Goal: Task Accomplishment & Management: Manage account settings

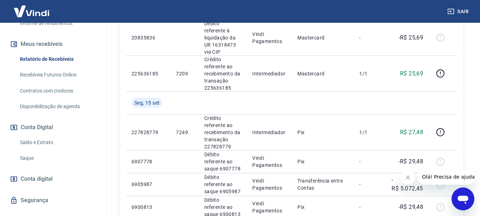
scroll to position [142, 0]
click at [44, 140] on link "Saldo e Extrato" at bounding box center [57, 142] width 81 height 15
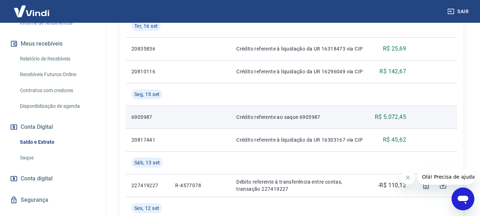
scroll to position [213, 0]
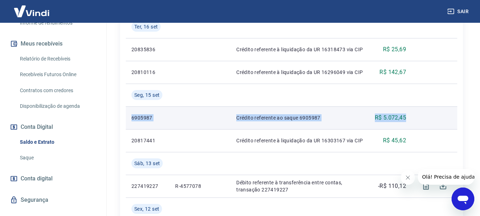
drag, startPoint x: 412, startPoint y: 119, endPoint x: 228, endPoint y: 116, distance: 184.6
click at [131, 119] on tr "6905987 Crédito referente ao saque 6905987 R$ 5.072,45" at bounding box center [292, 117] width 332 height 23
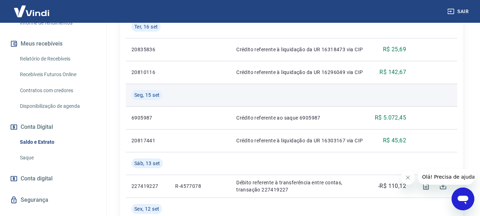
click at [221, 95] on td at bounding box center [200, 95] width 61 height 23
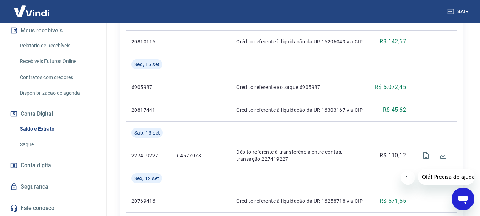
scroll to position [71, 0]
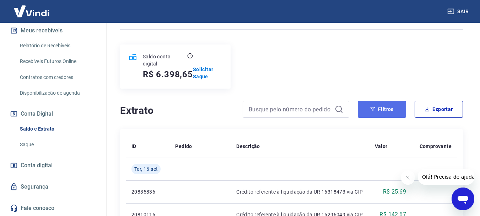
click at [384, 112] on button "Filtros" at bounding box center [382, 109] width 48 height 17
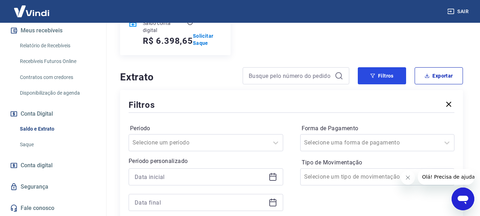
scroll to position [142, 0]
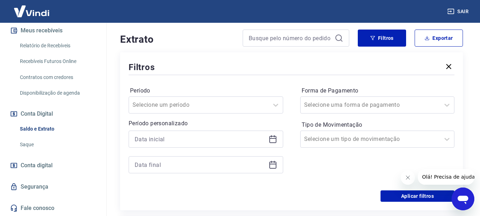
click at [275, 143] on icon at bounding box center [273, 139] width 7 height 7
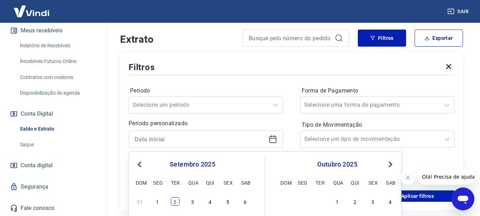
click at [176, 203] on div "2" at bounding box center [175, 201] width 9 height 9
type input "[DATE]"
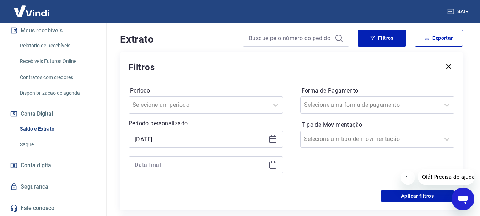
click at [273, 167] on icon at bounding box center [273, 164] width 9 height 9
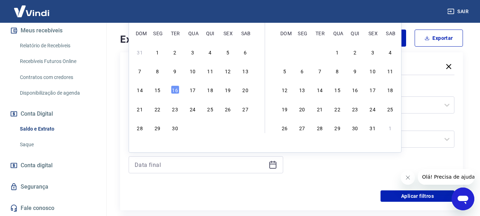
click at [159, 92] on div "15" at bounding box center [157, 89] width 9 height 9
type input "[DATE]"
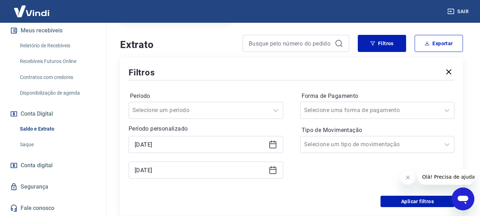
scroll to position [178, 0]
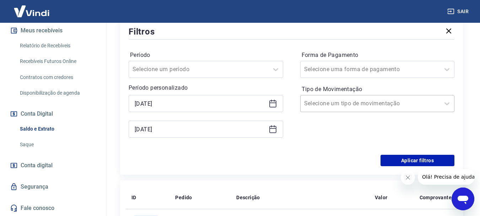
click at [384, 100] on div at bounding box center [370, 104] width 133 height 10
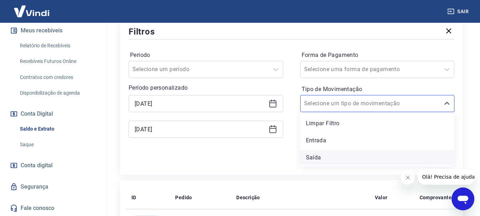
click at [340, 158] on div "Saída" at bounding box center [377, 157] width 155 height 14
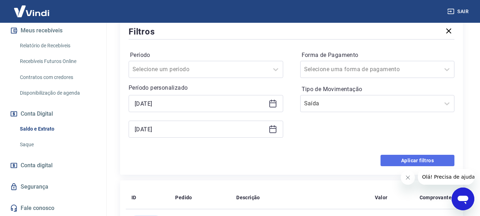
click at [417, 158] on button "Aplicar filtros" at bounding box center [418, 160] width 74 height 11
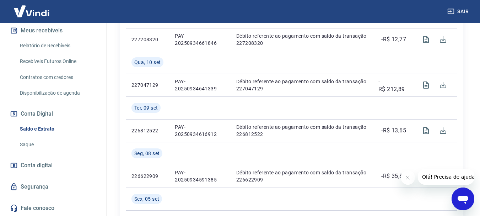
scroll to position [138, 0]
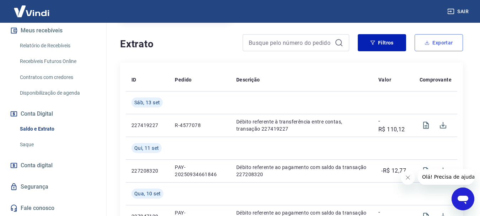
click at [446, 45] on button "Exportar" at bounding box center [439, 42] width 48 height 17
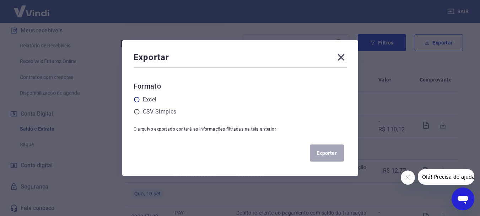
click at [143, 97] on div "Excel" at bounding box center [240, 99] width 213 height 9
drag, startPoint x: 140, startPoint y: 97, endPoint x: 148, endPoint y: 100, distance: 8.3
click at [140, 98] on icon at bounding box center [137, 99] width 6 height 6
click at [0, 0] on input "radio" at bounding box center [0, 0] width 0 height 0
click at [332, 152] on button "Exportar" at bounding box center [327, 152] width 34 height 17
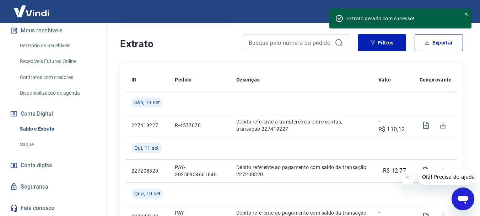
click at [26, 142] on link "Saque" at bounding box center [57, 144] width 81 height 15
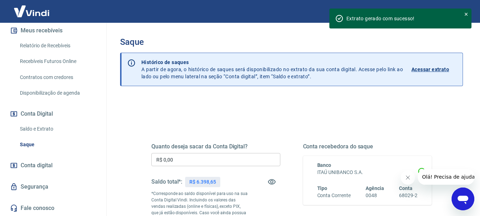
scroll to position [36, 0]
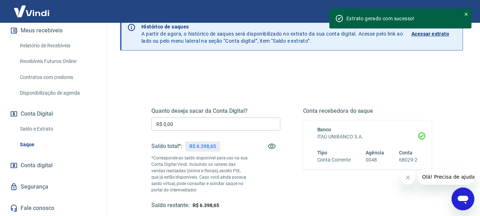
click at [191, 121] on input "R$ 0,00" at bounding box center [215, 123] width 129 height 13
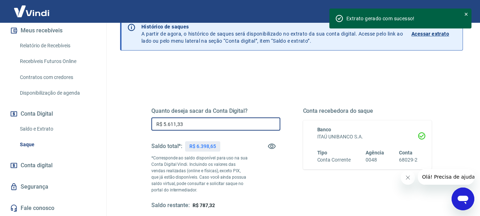
type input "R$ 5.611,33"
click at [279, 174] on div "Quanto deseja sacar da Conta Digital? R$ 5.611,33 ​ Saldo total*: R$ 6.398,65 *…" at bounding box center [215, 158] width 129 height 102
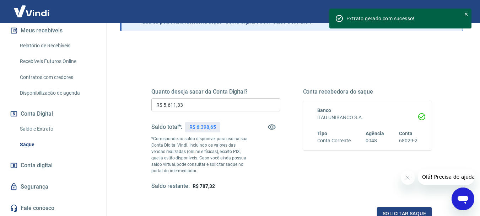
scroll to position [71, 0]
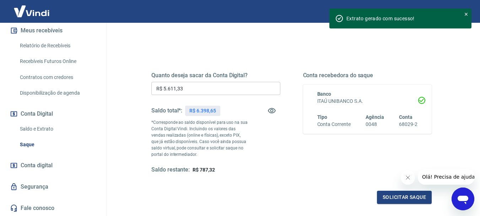
click at [406, 178] on icon "Fechar mensagem da empresa" at bounding box center [408, 178] width 6 height 6
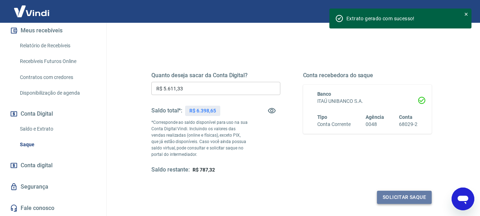
click at [396, 199] on button "Solicitar saque" at bounding box center [404, 197] width 55 height 13
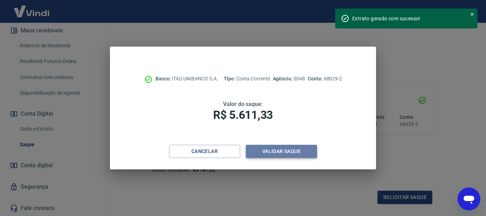
click at [299, 154] on button "Validar saque" at bounding box center [281, 151] width 71 height 13
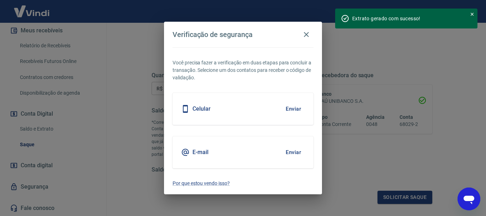
click at [289, 107] on button "Enviar" at bounding box center [293, 108] width 23 height 15
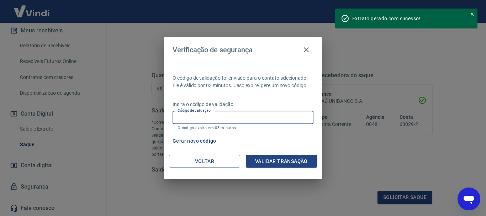
click at [209, 119] on input "Código de validação" at bounding box center [242, 117] width 141 height 13
click at [472, 12] on icon at bounding box center [471, 14] width 5 height 5
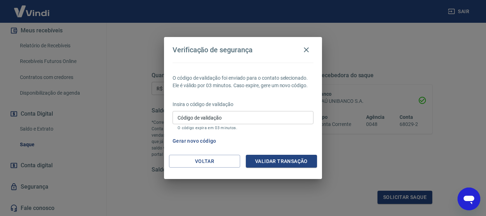
click at [214, 119] on input "Código de validação" at bounding box center [242, 117] width 141 height 13
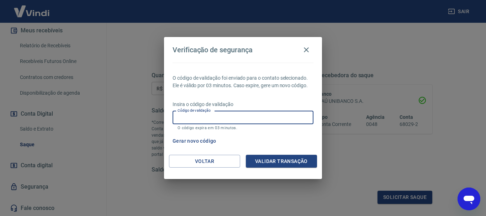
click at [243, 115] on input "Código de validação" at bounding box center [242, 117] width 141 height 13
click at [266, 94] on div "O código de validação foi enviado para o contato selecionado. Ele é válido por …" at bounding box center [243, 109] width 158 height 92
click at [199, 114] on div "Código de validação Código de validação O código expira em 03 minutos." at bounding box center [242, 120] width 141 height 19
click at [195, 141] on button "Gerar novo código" at bounding box center [194, 140] width 49 height 13
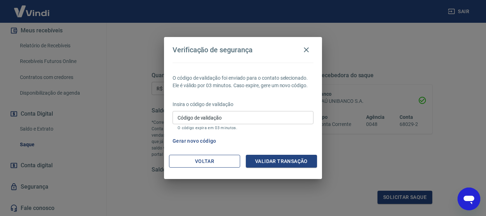
click at [219, 166] on button "Voltar" at bounding box center [204, 161] width 71 height 13
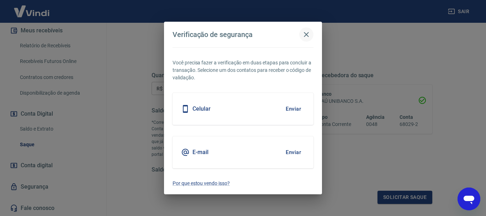
click at [305, 34] on icon "button" at bounding box center [306, 34] width 9 height 9
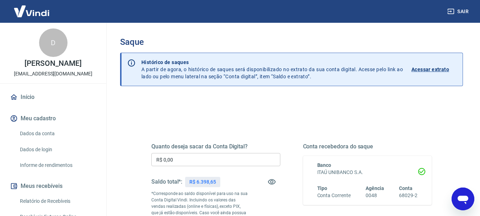
drag, startPoint x: 229, startPoint y: 166, endPoint x: 229, endPoint y: 158, distance: 8.2
click at [229, 166] on input "R$ 0,00" at bounding box center [215, 159] width 129 height 13
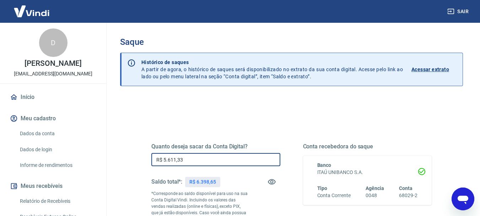
type input "R$ 5.611,33"
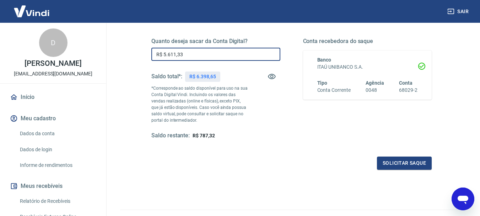
scroll to position [107, 0]
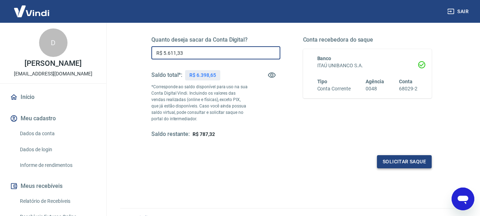
click at [419, 159] on button "Solicitar saque" at bounding box center [404, 161] width 55 height 13
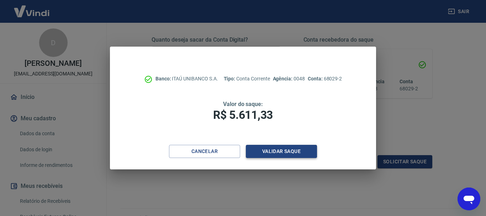
click at [289, 153] on button "Validar saque" at bounding box center [281, 151] width 71 height 13
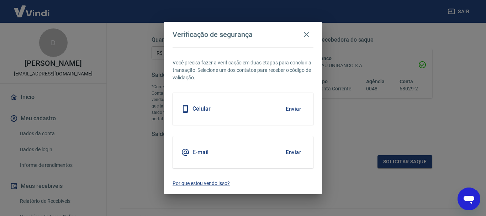
click at [233, 113] on div "Celular Enviar" at bounding box center [242, 109] width 141 height 32
click at [286, 109] on button "Enviar" at bounding box center [293, 108] width 23 height 15
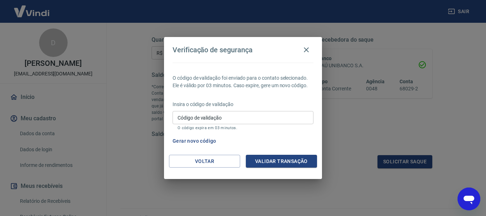
click at [239, 104] on p "Insira o código de validação" at bounding box center [242, 104] width 141 height 7
click at [278, 159] on button "Validar transação" at bounding box center [281, 161] width 71 height 13
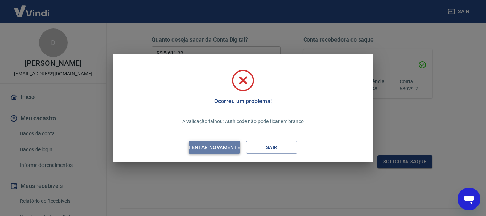
click at [234, 150] on div "Tentar novamente" at bounding box center [214, 147] width 69 height 9
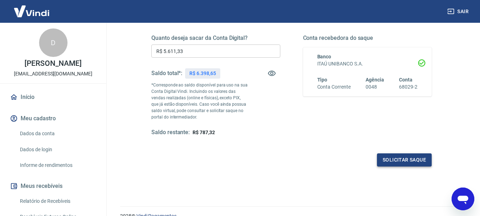
scroll to position [142, 0]
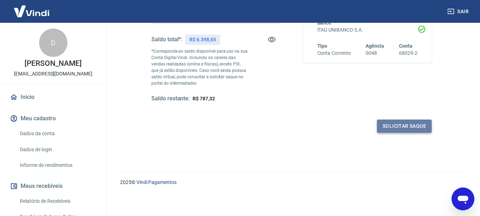
click at [409, 121] on button "Solicitar saque" at bounding box center [404, 125] width 55 height 13
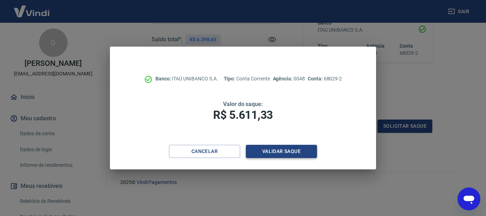
click at [285, 151] on button "Validar saque" at bounding box center [281, 151] width 71 height 13
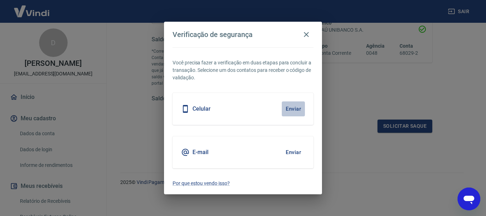
click at [300, 110] on button "Enviar" at bounding box center [293, 108] width 23 height 15
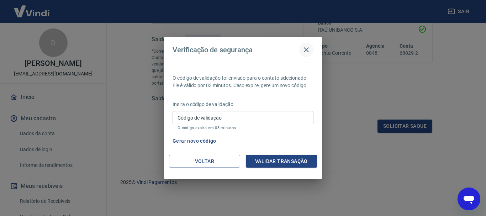
click at [307, 49] on icon "button" at bounding box center [306, 49] width 5 height 5
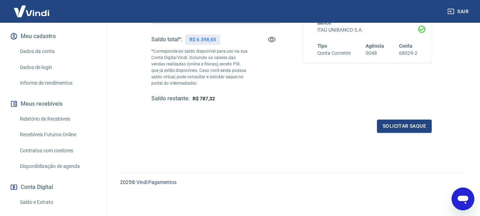
scroll to position [0, 0]
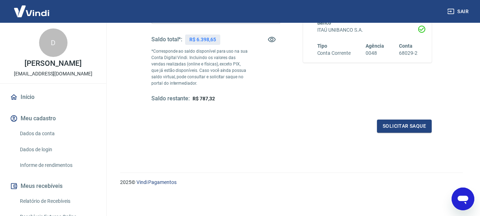
click at [34, 118] on button "Meu cadastro" at bounding box center [53, 119] width 89 height 16
click at [39, 130] on link "Dados da conta" at bounding box center [57, 133] width 81 height 15
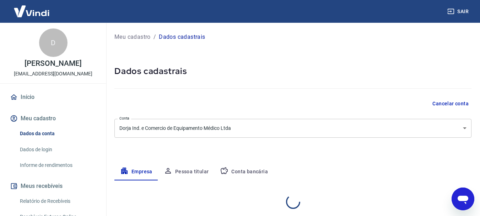
select select "SP"
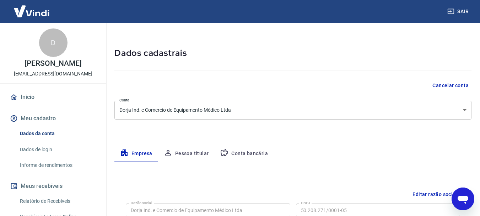
scroll to position [36, 0]
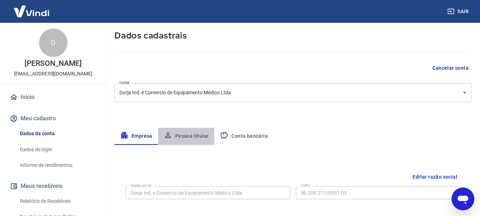
click at [172, 134] on icon "button" at bounding box center [168, 135] width 9 height 9
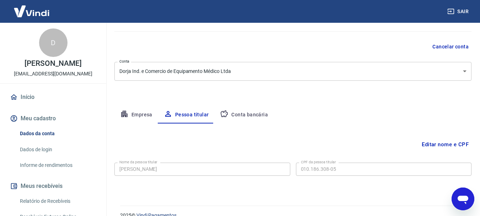
scroll to position [69, 0]
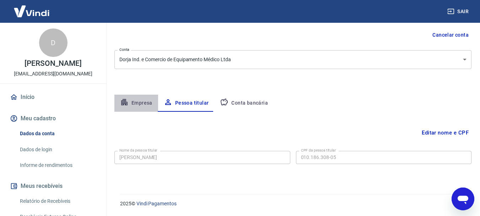
click at [143, 103] on button "Empresa" at bounding box center [137, 103] width 44 height 17
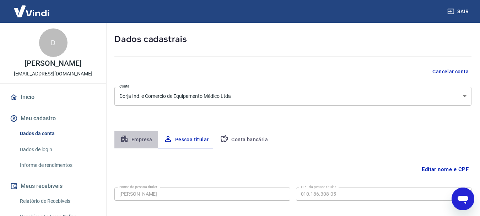
select select "SP"
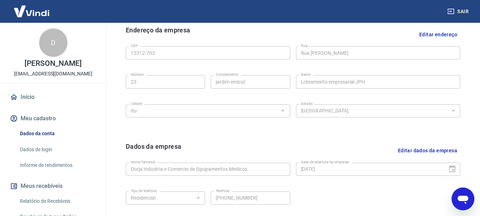
scroll to position [119, 0]
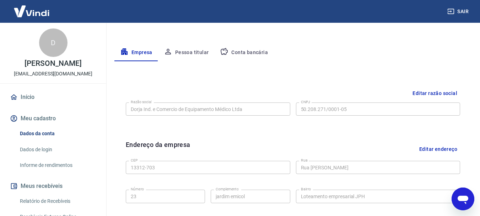
click at [240, 54] on button "Conta bancária" at bounding box center [243, 52] width 59 height 17
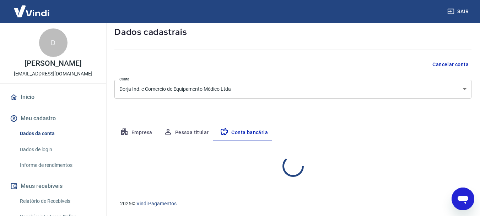
select select "1"
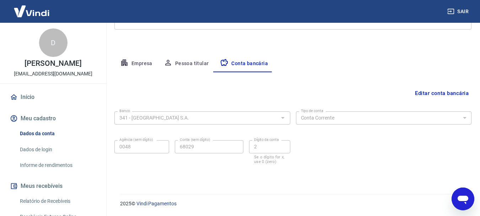
scroll to position [73, 0]
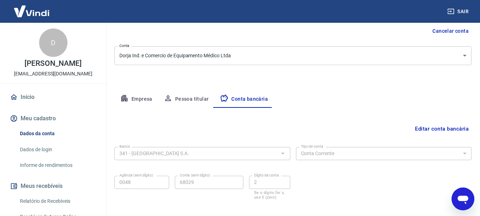
click at [39, 146] on link "Dados de login" at bounding box center [57, 149] width 81 height 15
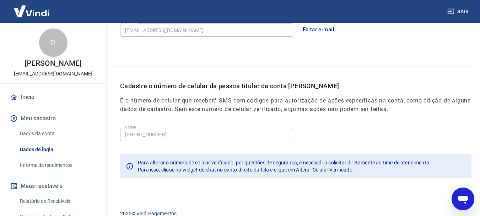
scroll to position [240, 0]
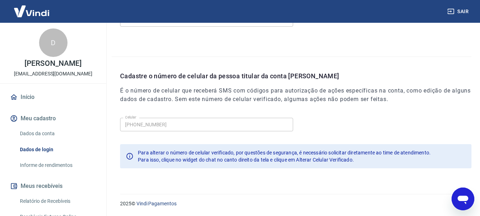
click at [120, 125] on div "Cadastre o número de celular da pessoa titular da conta Vindi É o número de cel…" at bounding box center [292, 116] width 360 height 119
click at [119, 121] on div "Cadastre o número de celular da pessoa titular da conta Vindi É o número de cel…" at bounding box center [292, 116] width 360 height 119
click at [353, 84] on div "Cadastre o número de celular da pessoa titular da conta Vindi É o número de cel…" at bounding box center [296, 93] width 352 height 44
